Goal: Transaction & Acquisition: Purchase product/service

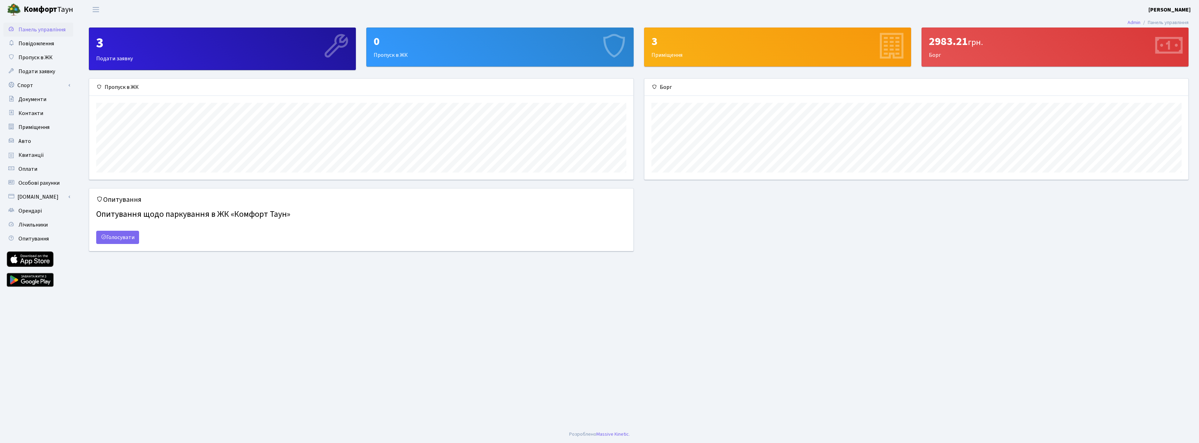
scroll to position [101, 544]
click at [117, 237] on link "Голосувати" at bounding box center [117, 237] width 43 height 13
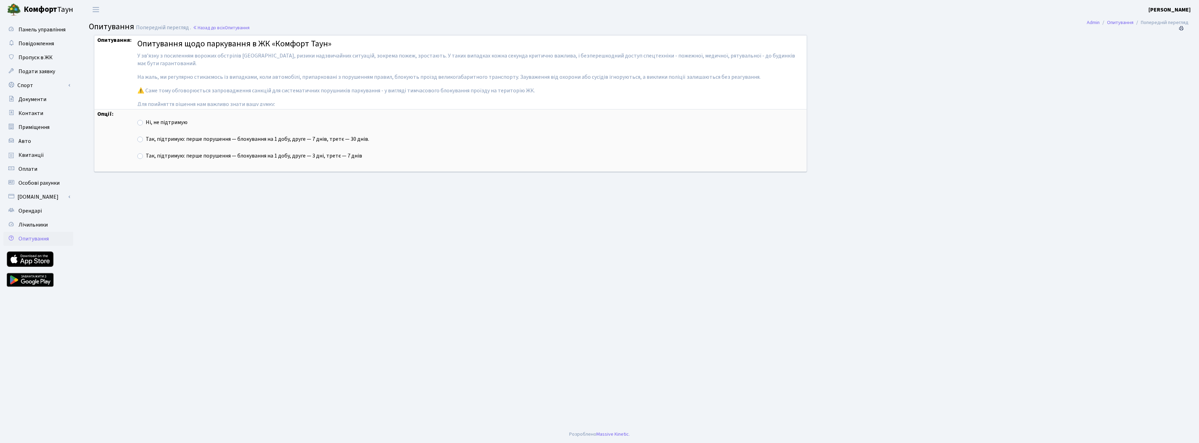
click at [146, 139] on label "Так, підтримую: перше порушення — блокування на 1 добу, друге — 7 днів, третє —…" at bounding box center [257, 139] width 223 height 8
click at [146, 139] on input "Так, підтримую: перше порушення — блокування на 1 добу, друге — 7 днів, третє —…" at bounding box center [148, 137] width 5 height 5
radio input "true"
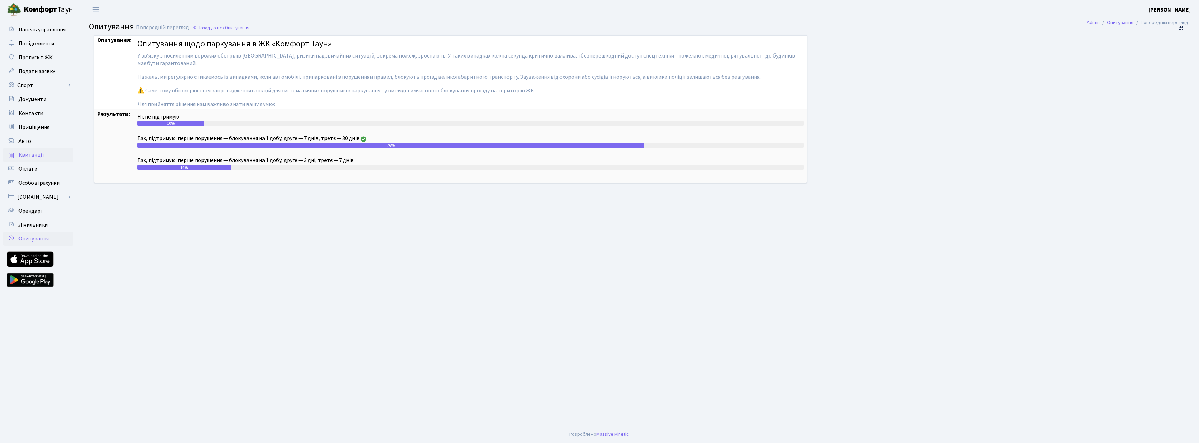
click at [35, 152] on span "Квитанції" at bounding box center [30, 155] width 25 height 8
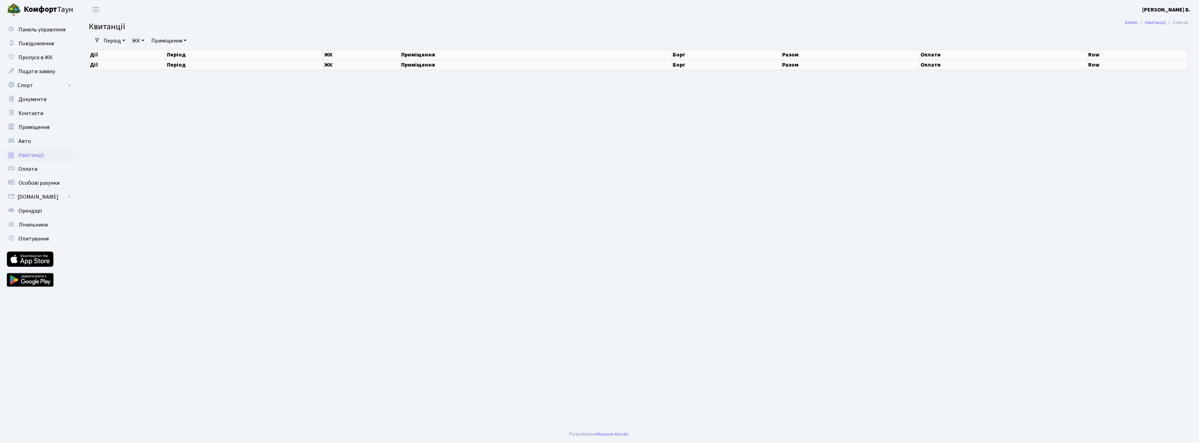
select select "25"
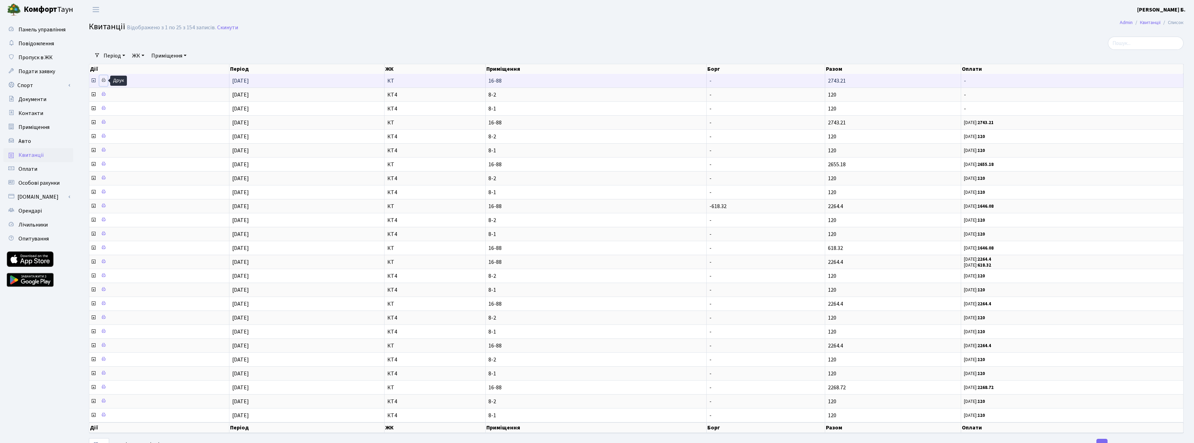
click at [104, 80] on icon at bounding box center [103, 80] width 5 height 5
click at [93, 82] on icon at bounding box center [94, 81] width 6 height 6
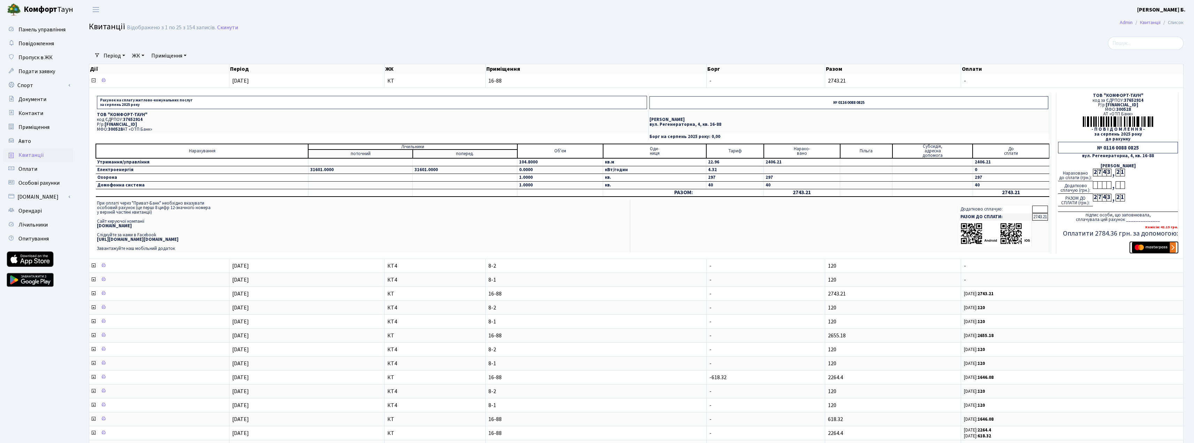
click at [1151, 246] on img "submit" at bounding box center [1154, 247] width 44 height 10
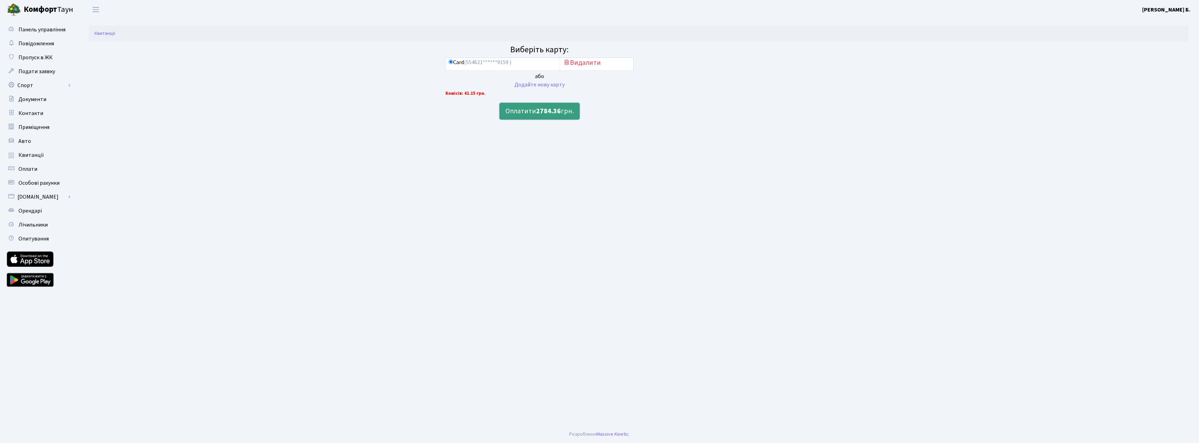
click at [549, 109] on b "2784.36" at bounding box center [548, 111] width 25 height 10
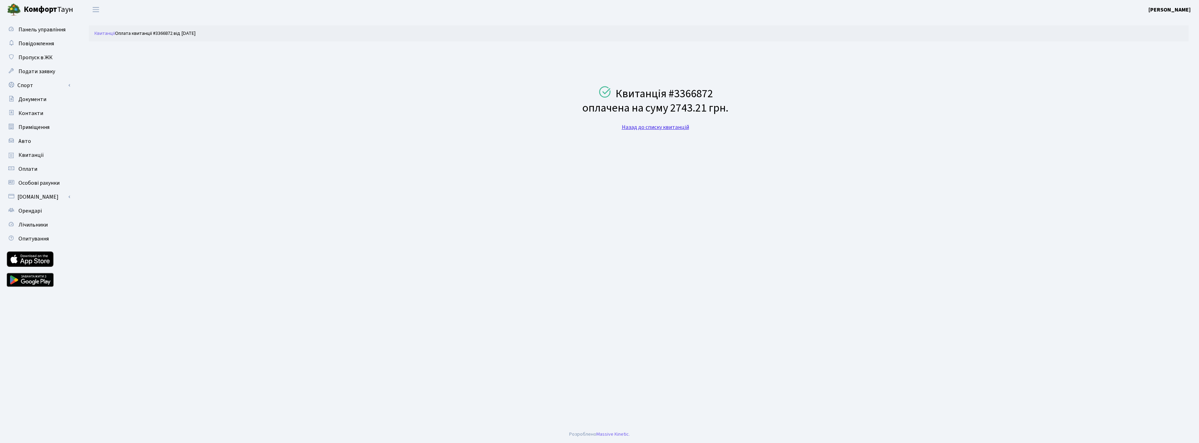
click at [650, 129] on link "Назад до списку квитанцій" at bounding box center [655, 127] width 67 height 8
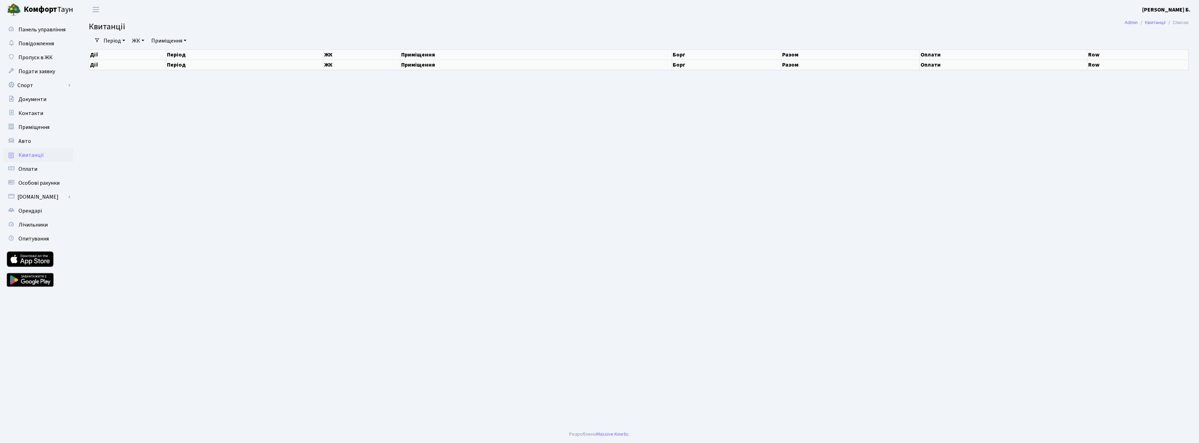
select select "25"
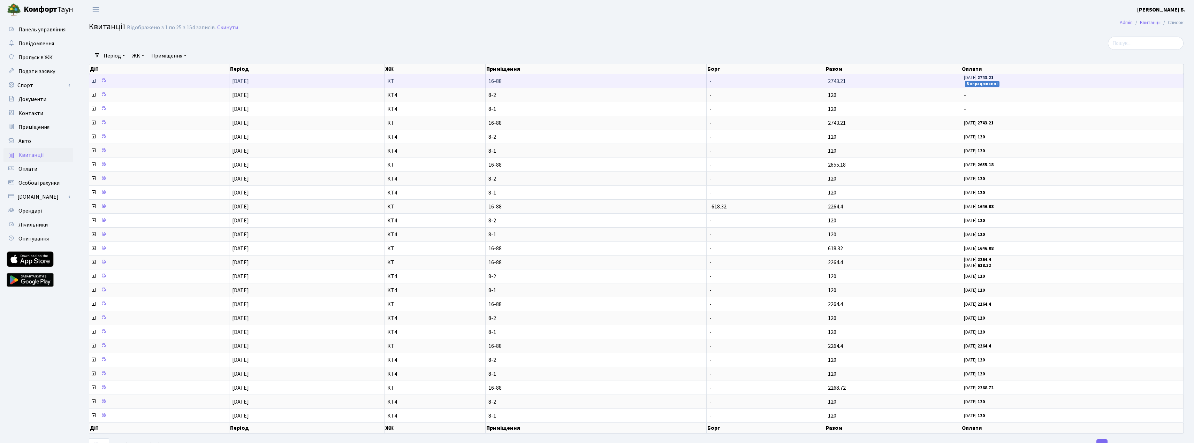
click at [93, 83] on icon at bounding box center [94, 81] width 6 height 6
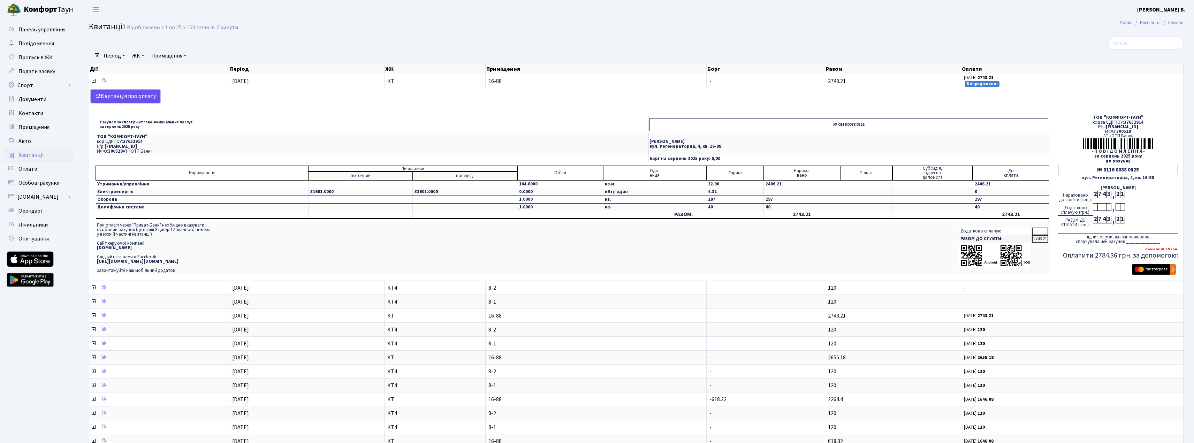
click at [128, 96] on link "Kвитанція про оплату" at bounding box center [126, 96] width 70 height 13
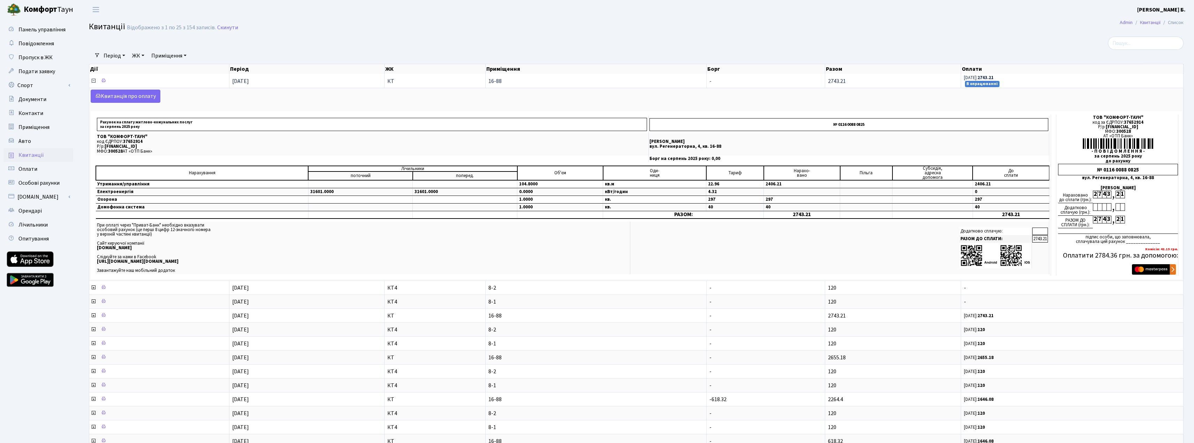
click at [93, 81] on icon at bounding box center [94, 81] width 6 height 6
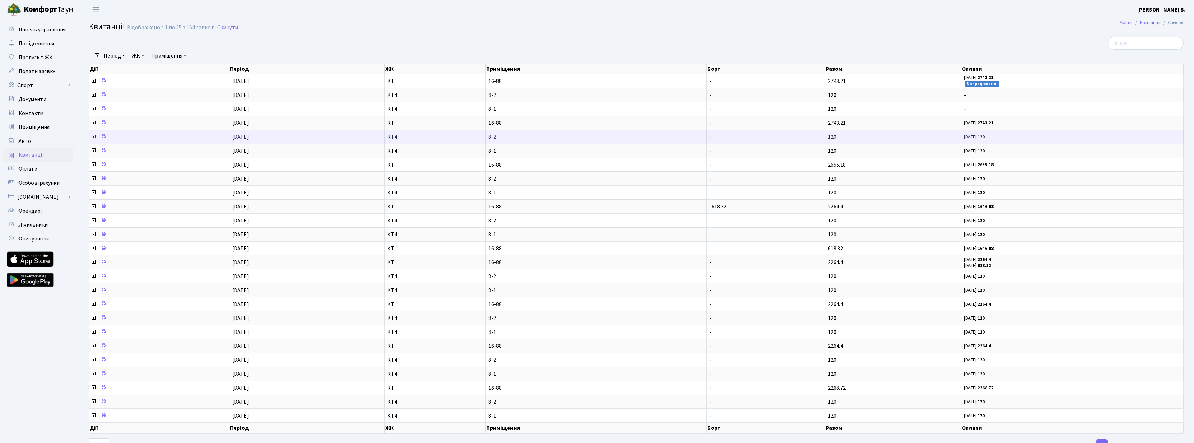
click at [92, 136] on icon at bounding box center [94, 137] width 6 height 6
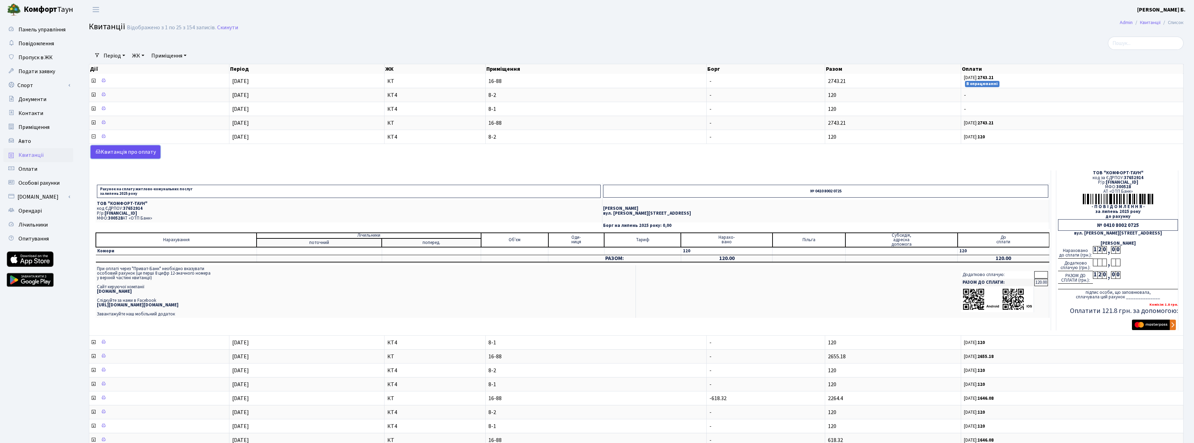
click at [132, 151] on link "Kвитанція про оплату" at bounding box center [126, 151] width 70 height 13
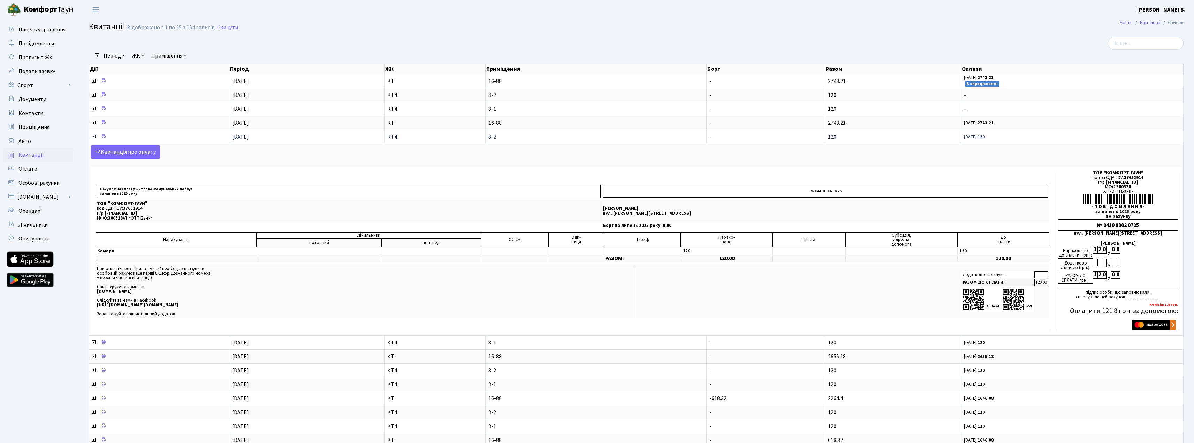
click at [93, 138] on icon at bounding box center [94, 137] width 6 height 6
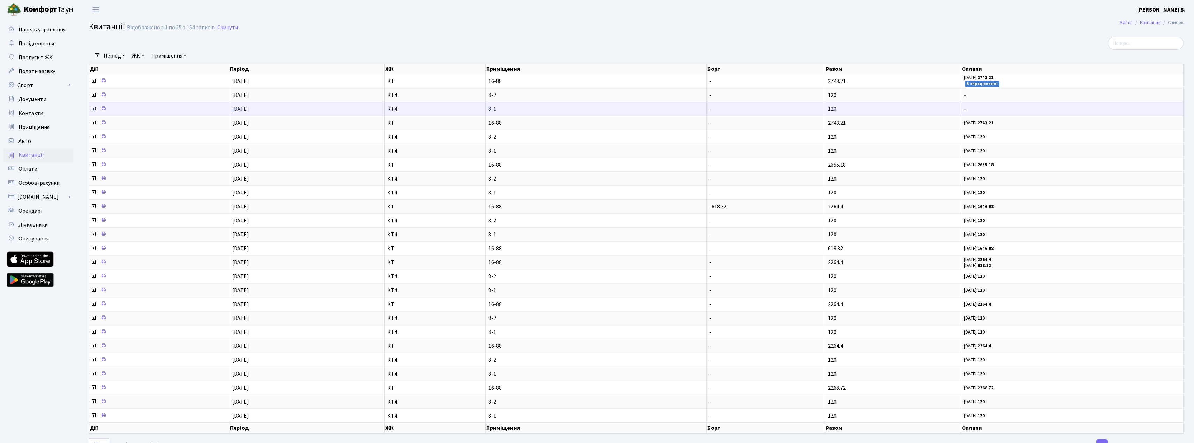
click at [93, 110] on icon at bounding box center [94, 109] width 6 height 6
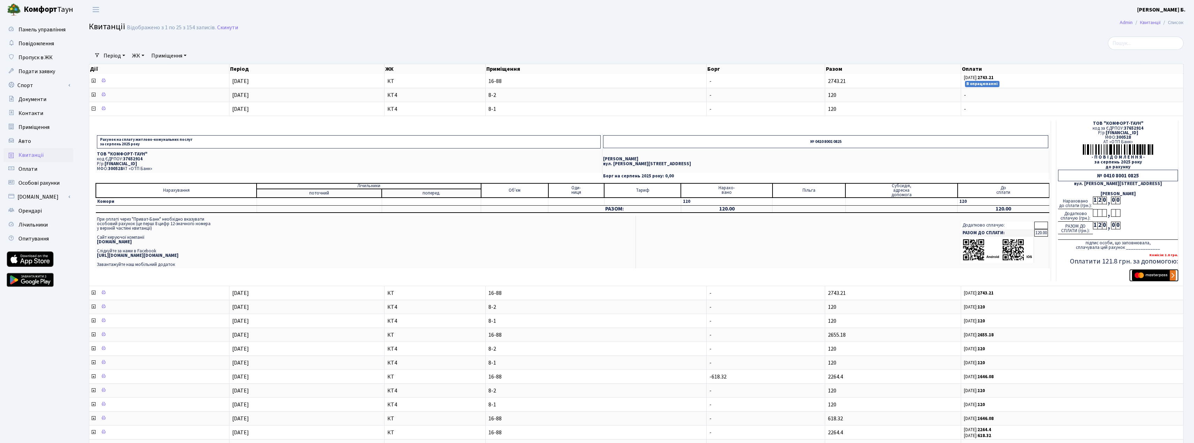
click at [1156, 277] on img "submit" at bounding box center [1154, 275] width 44 height 10
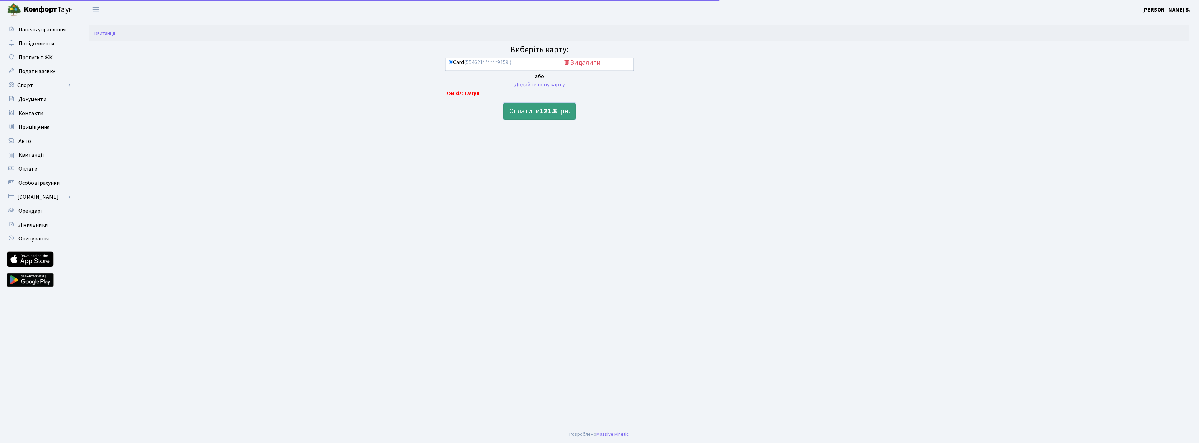
click at [531, 110] on button "Оплатити 121.8 грн." at bounding box center [539, 111] width 73 height 17
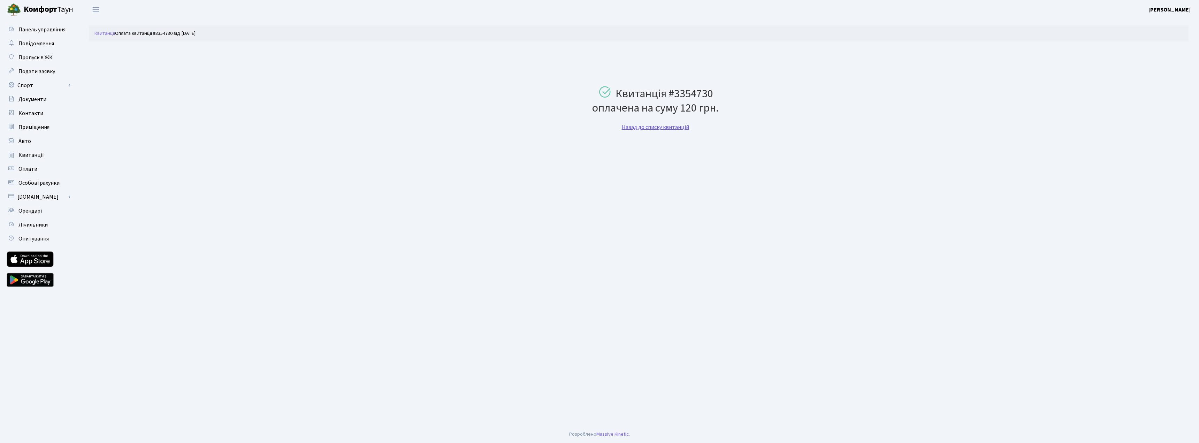
click at [646, 126] on link "Назад до списку квитанцій" at bounding box center [655, 127] width 67 height 8
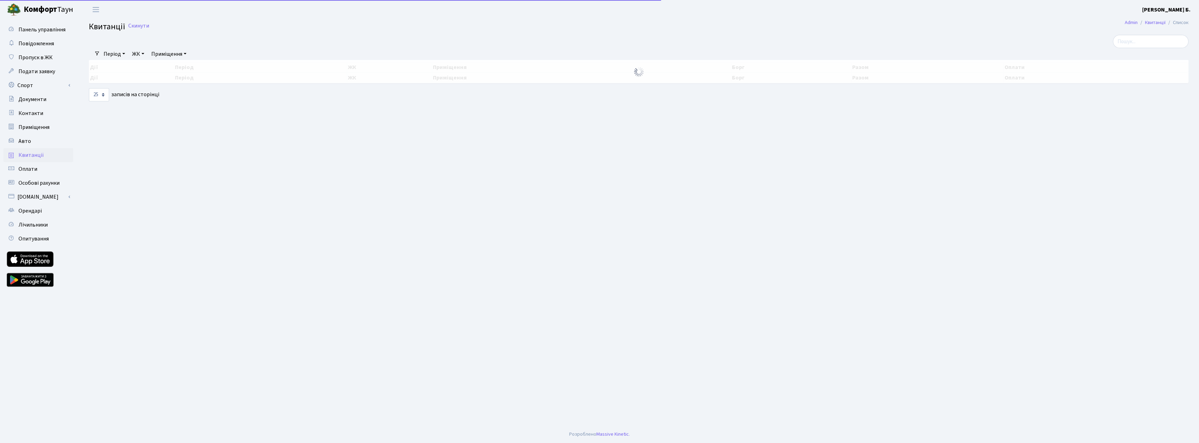
select select "25"
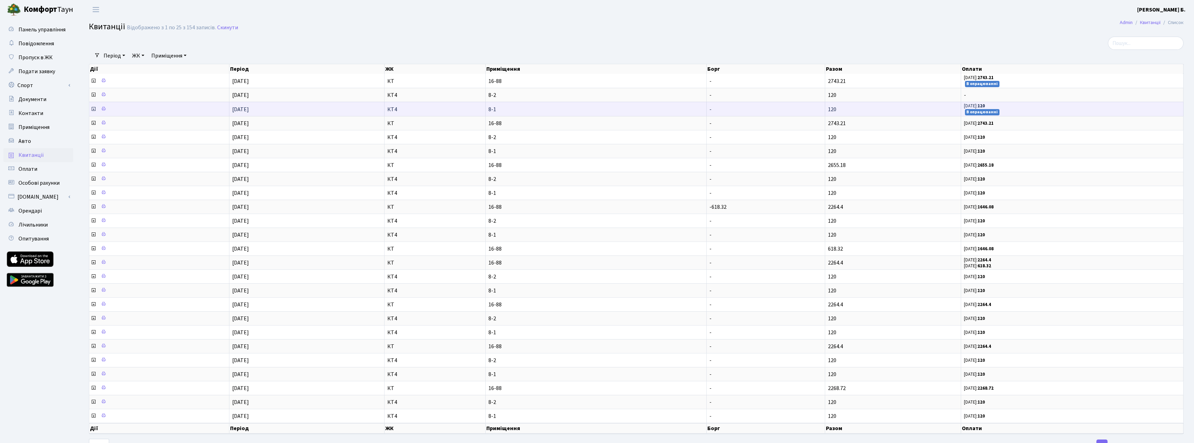
click at [91, 108] on icon at bounding box center [94, 109] width 6 height 6
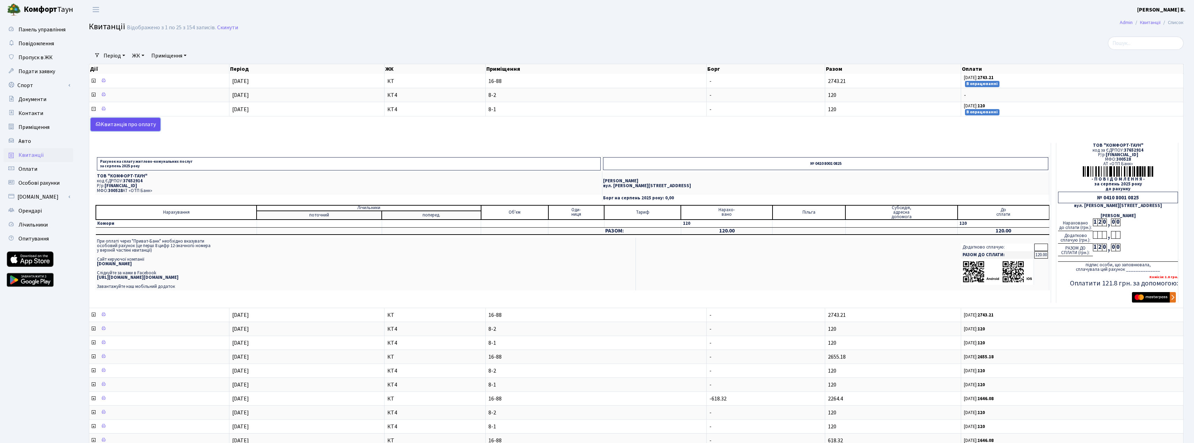
click at [128, 126] on link "Kвитанція про оплату" at bounding box center [126, 124] width 70 height 13
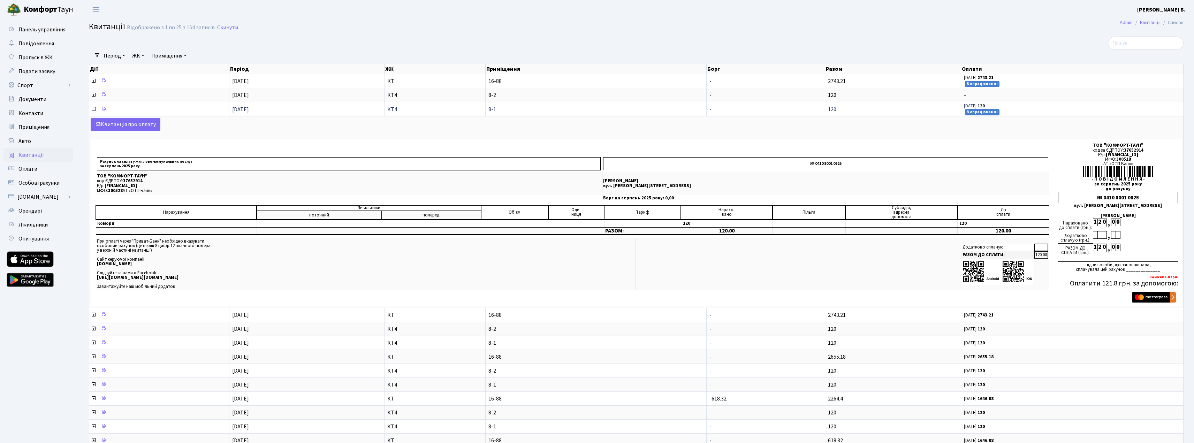
click at [94, 110] on icon at bounding box center [94, 109] width 6 height 6
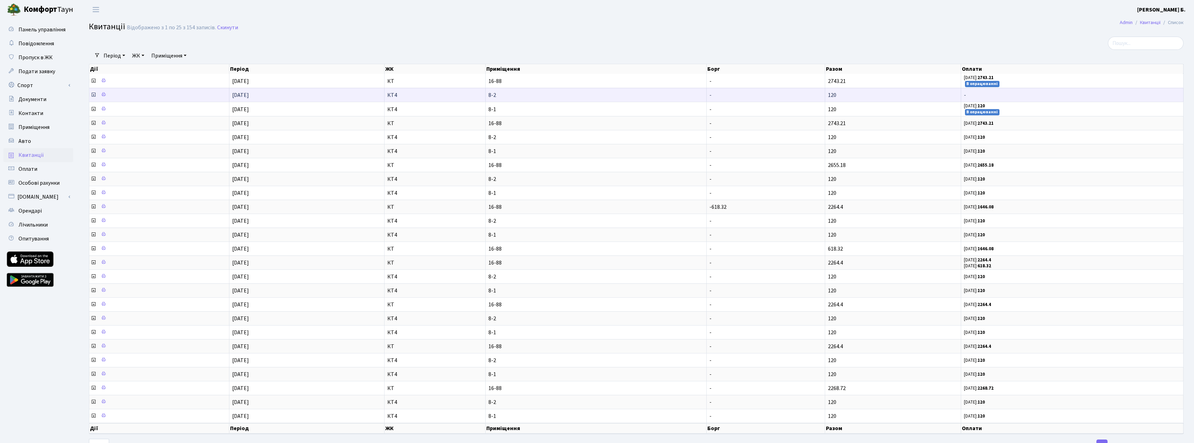
click at [93, 94] on icon at bounding box center [94, 95] width 6 height 6
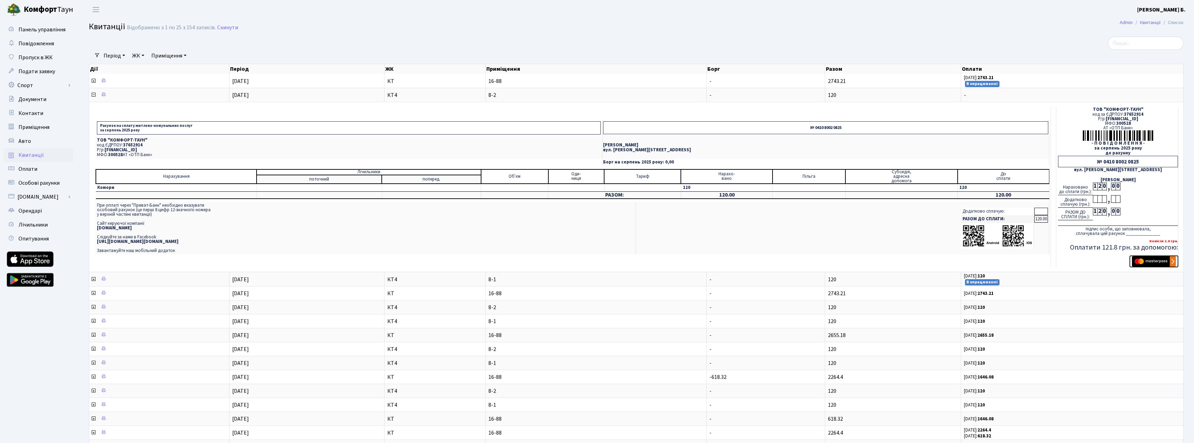
click at [1159, 260] on img "submit" at bounding box center [1154, 261] width 44 height 10
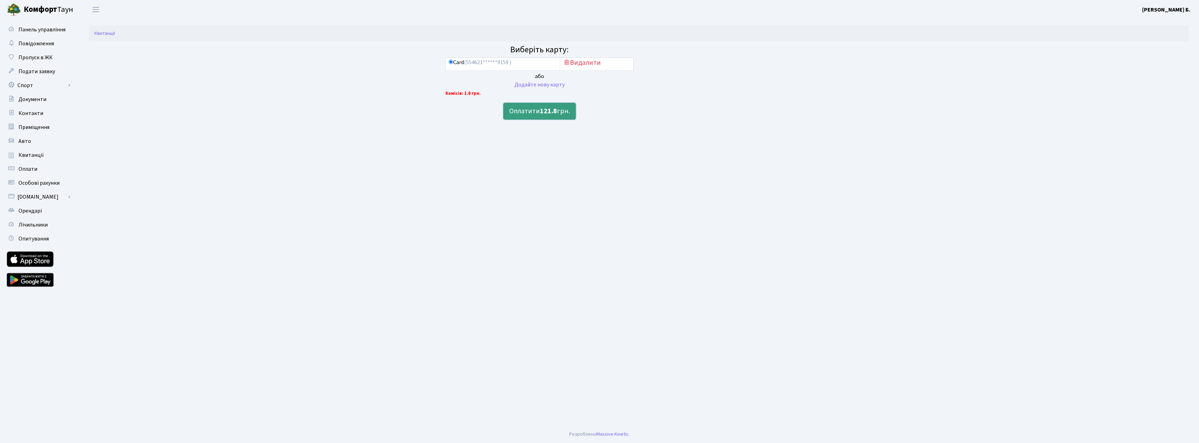
click at [523, 108] on button "Оплатити 121.8 грн." at bounding box center [539, 111] width 73 height 17
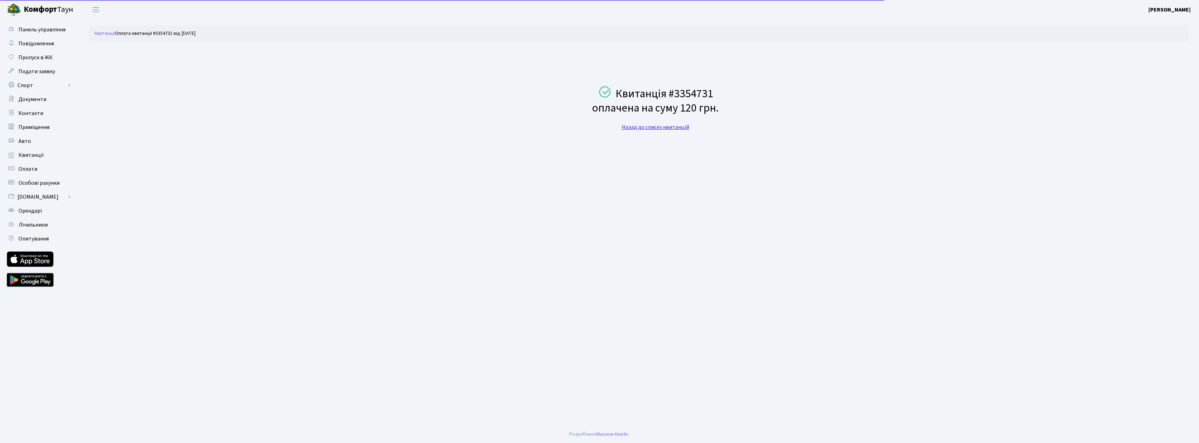
click at [664, 131] on link "Назад до списку квитанцій" at bounding box center [655, 127] width 67 height 8
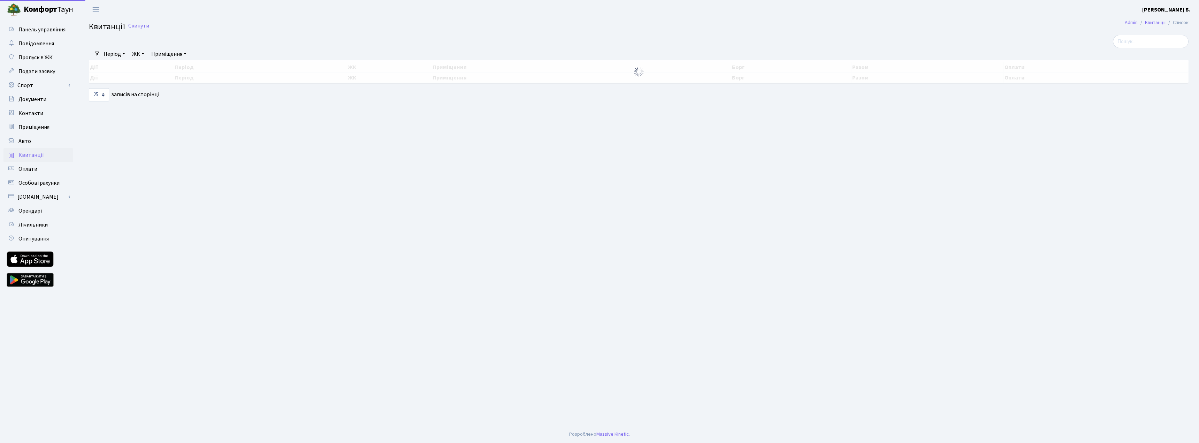
select select "25"
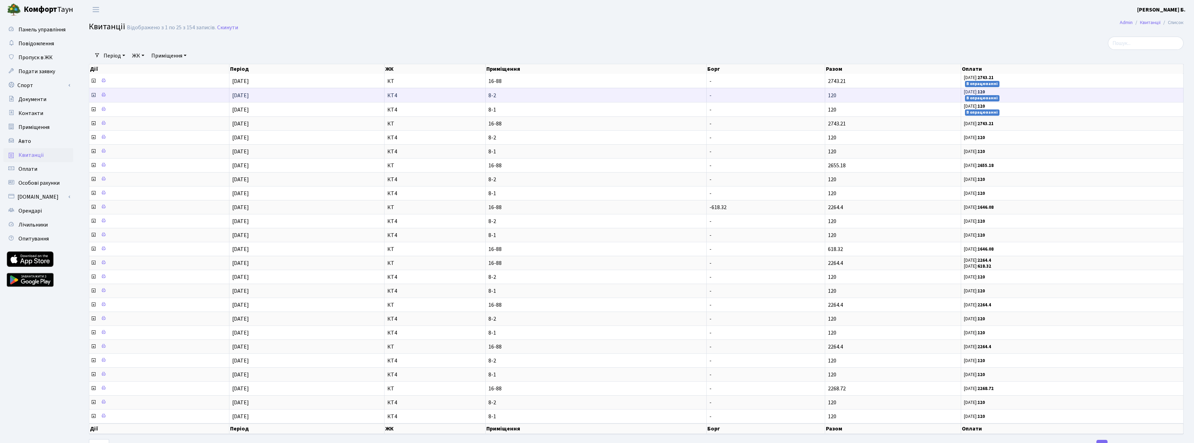
click at [93, 96] on icon at bounding box center [94, 95] width 6 height 6
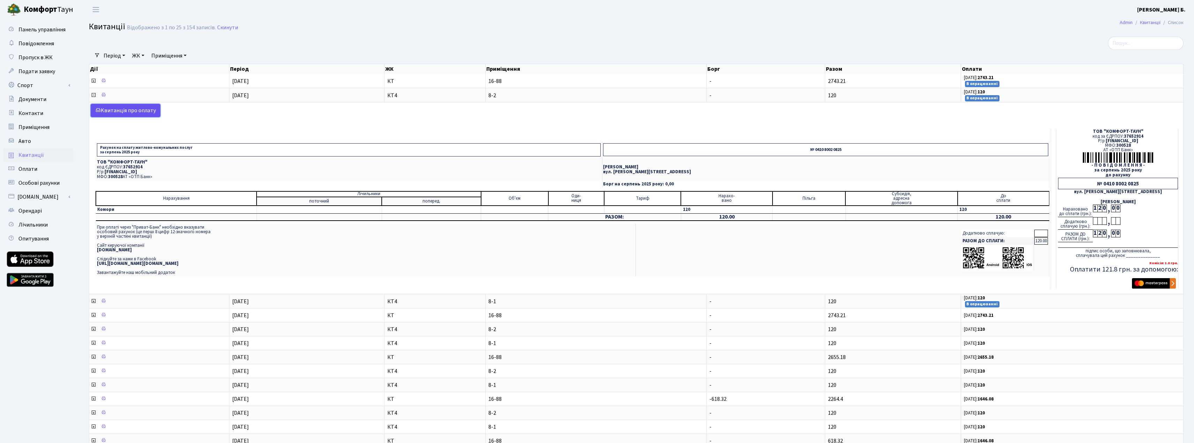
click at [124, 110] on link "Kвитанція про оплату" at bounding box center [126, 110] width 70 height 13
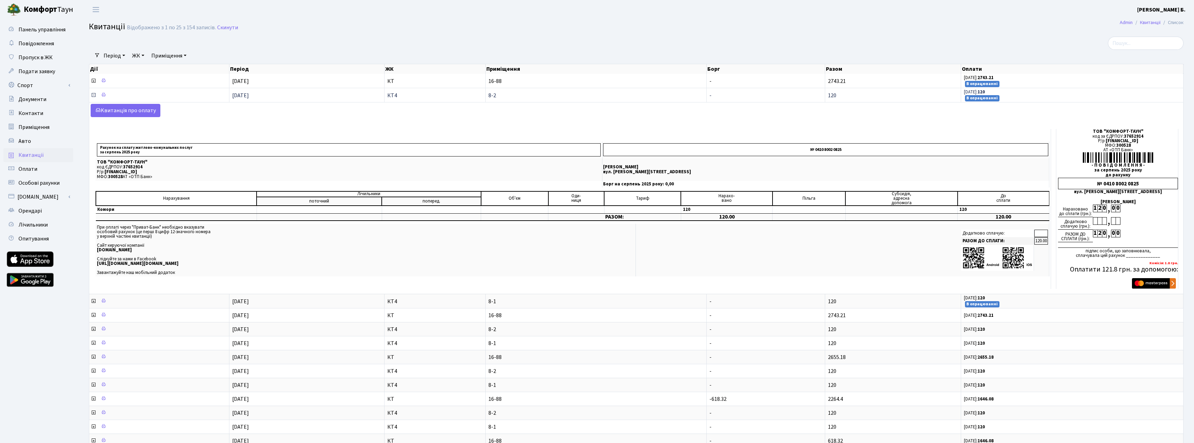
click at [93, 97] on icon at bounding box center [94, 95] width 6 height 6
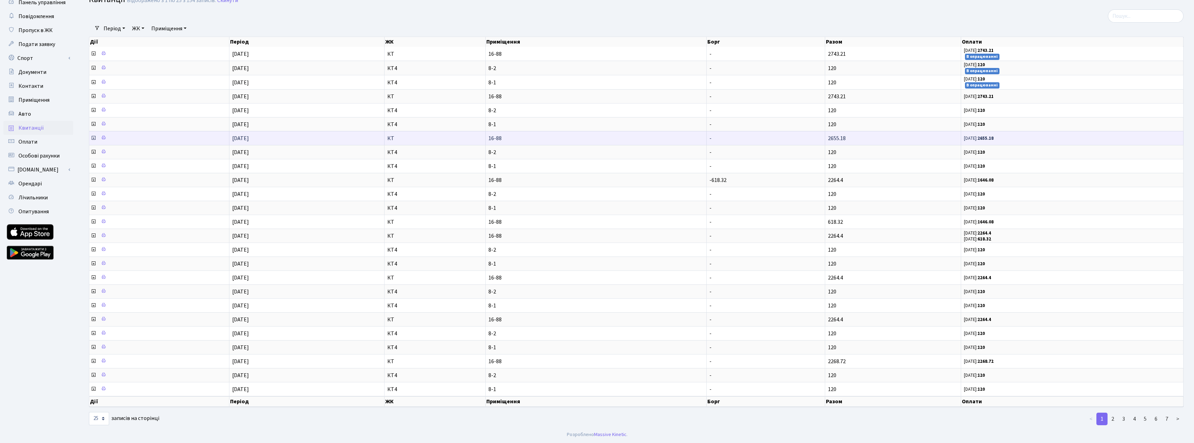
scroll to position [28, 0]
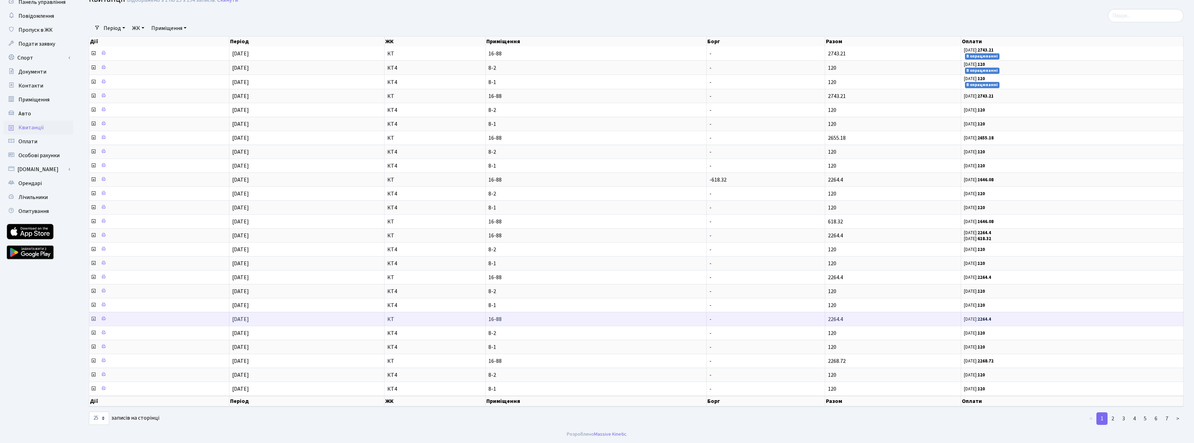
click at [93, 319] on icon at bounding box center [94, 319] width 6 height 6
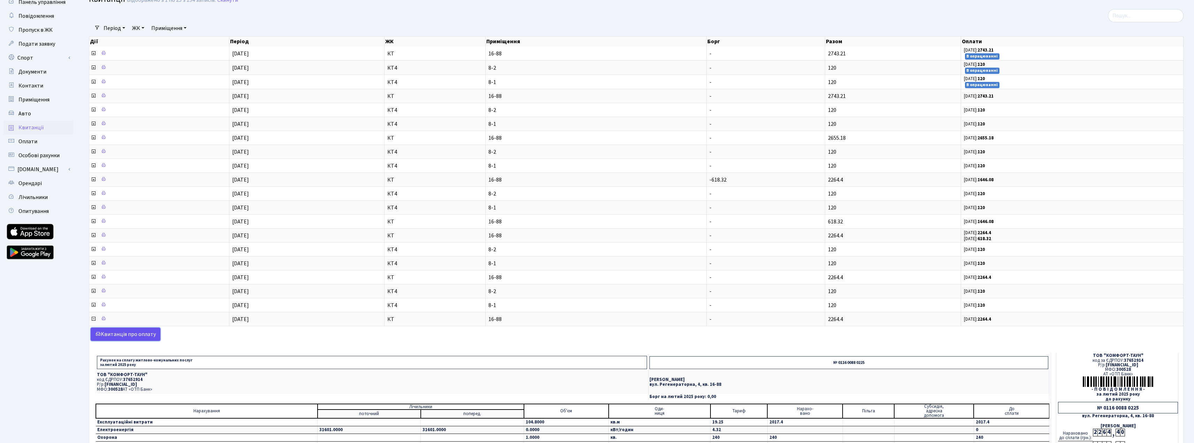
click at [135, 334] on link "Kвитанція про оплату" at bounding box center [126, 334] width 70 height 13
